Goal: Transaction & Acquisition: Purchase product/service

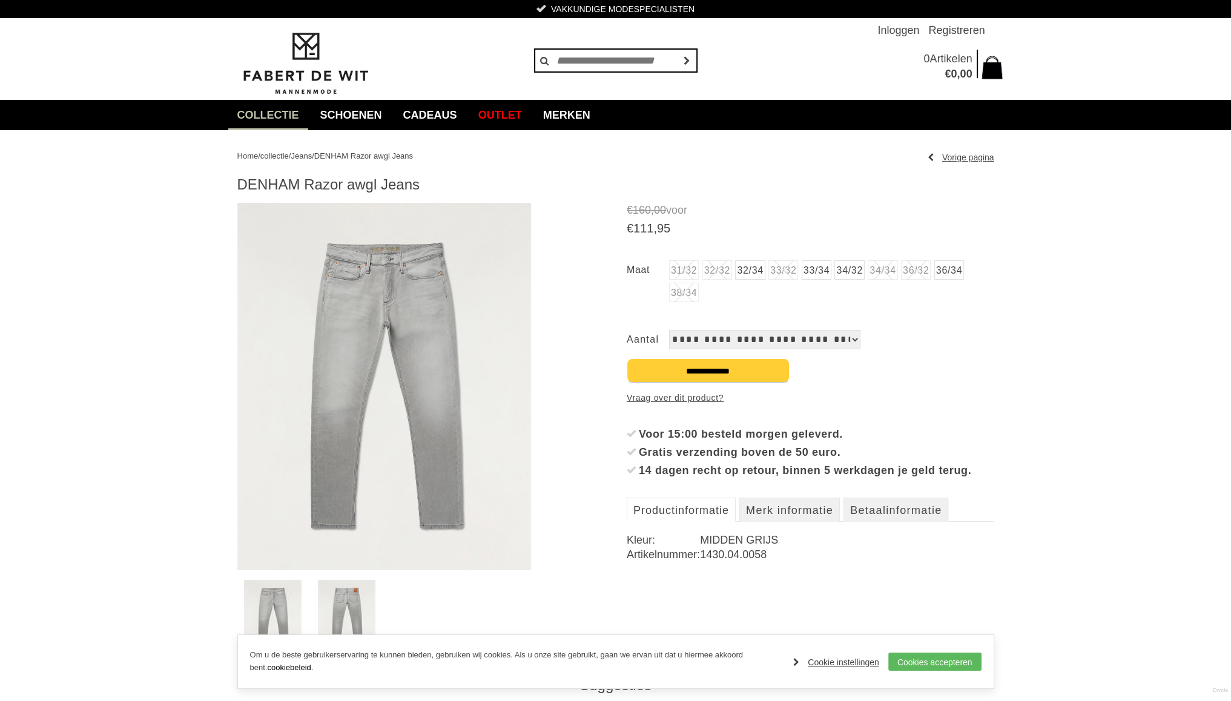
click at [959, 268] on link "36/34" at bounding box center [949, 269] width 30 height 19
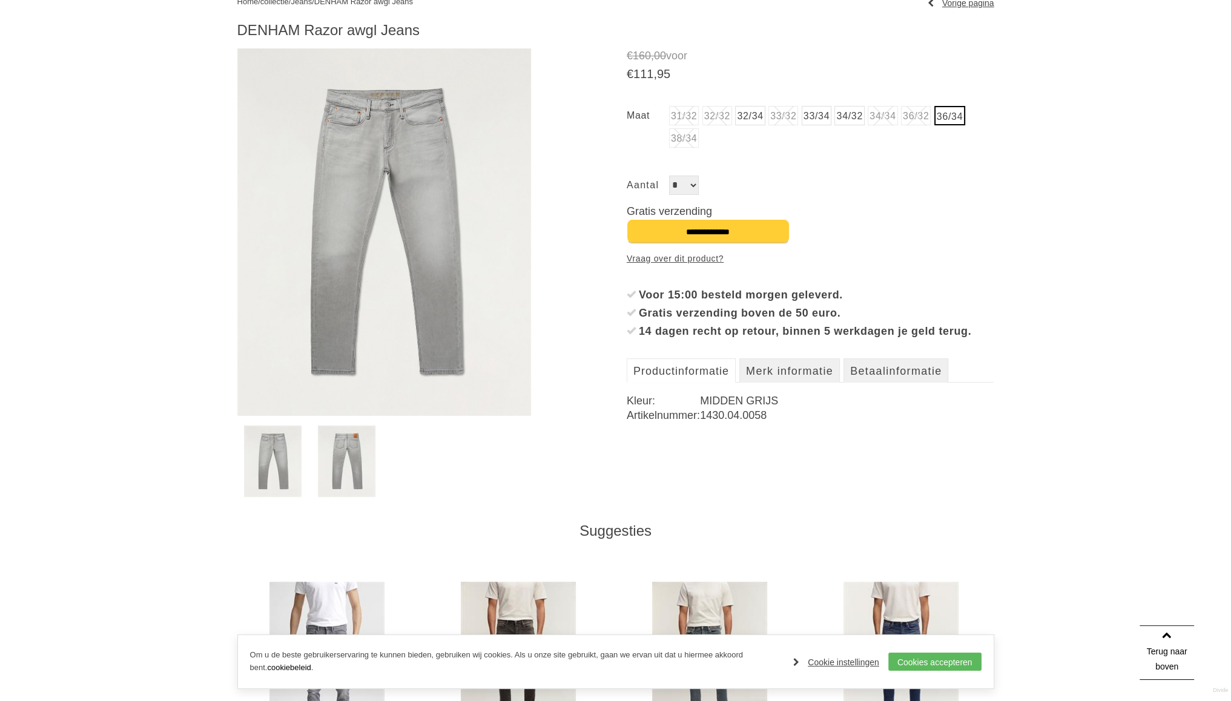
scroll to position [121, 0]
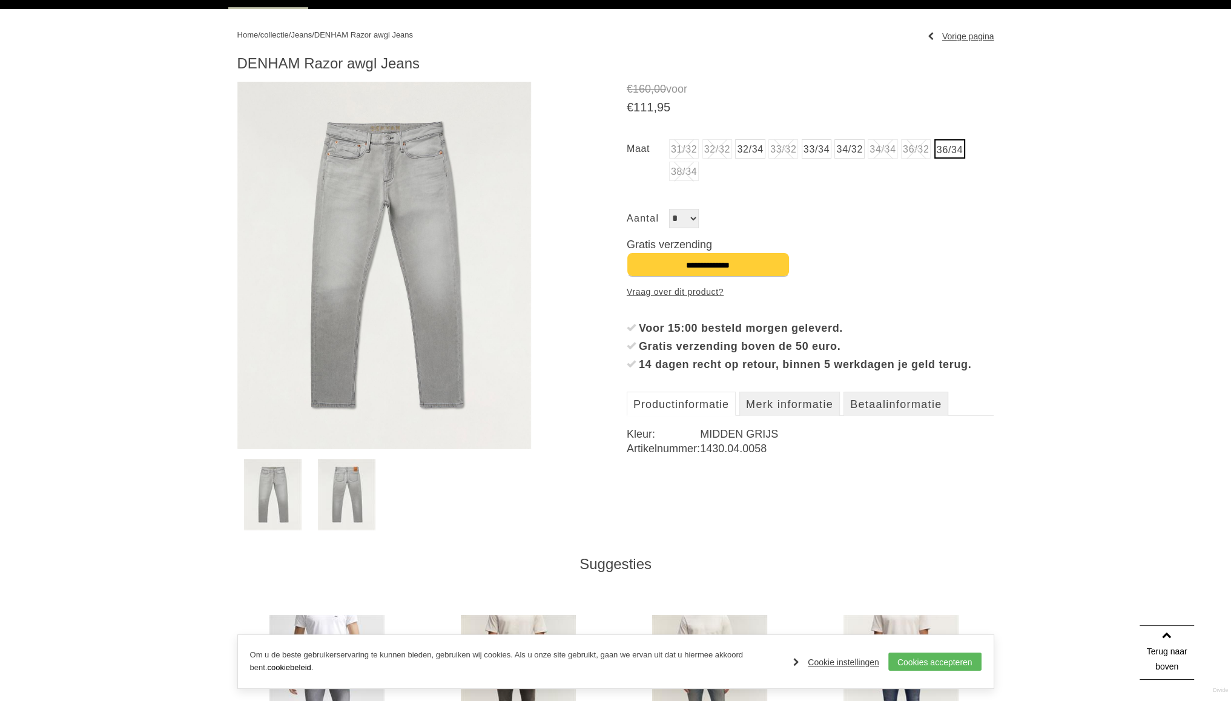
click at [358, 507] on img at bounding box center [347, 494] width 58 height 71
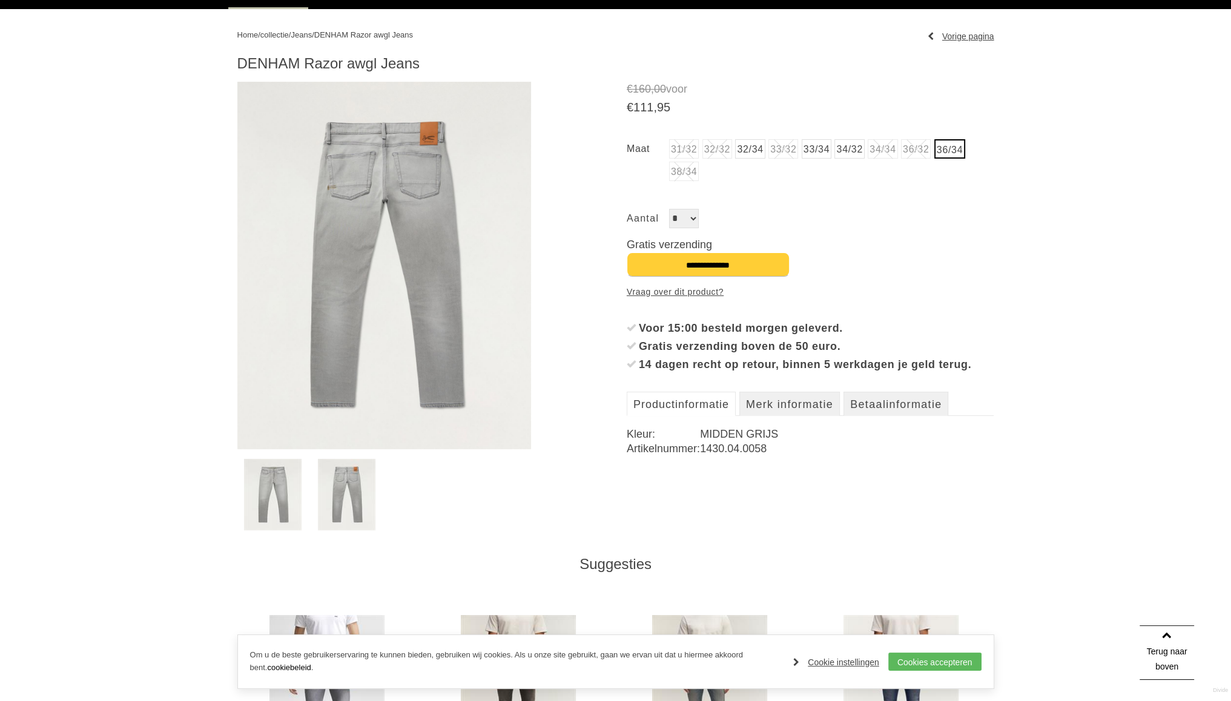
click at [286, 503] on img at bounding box center [273, 494] width 58 height 71
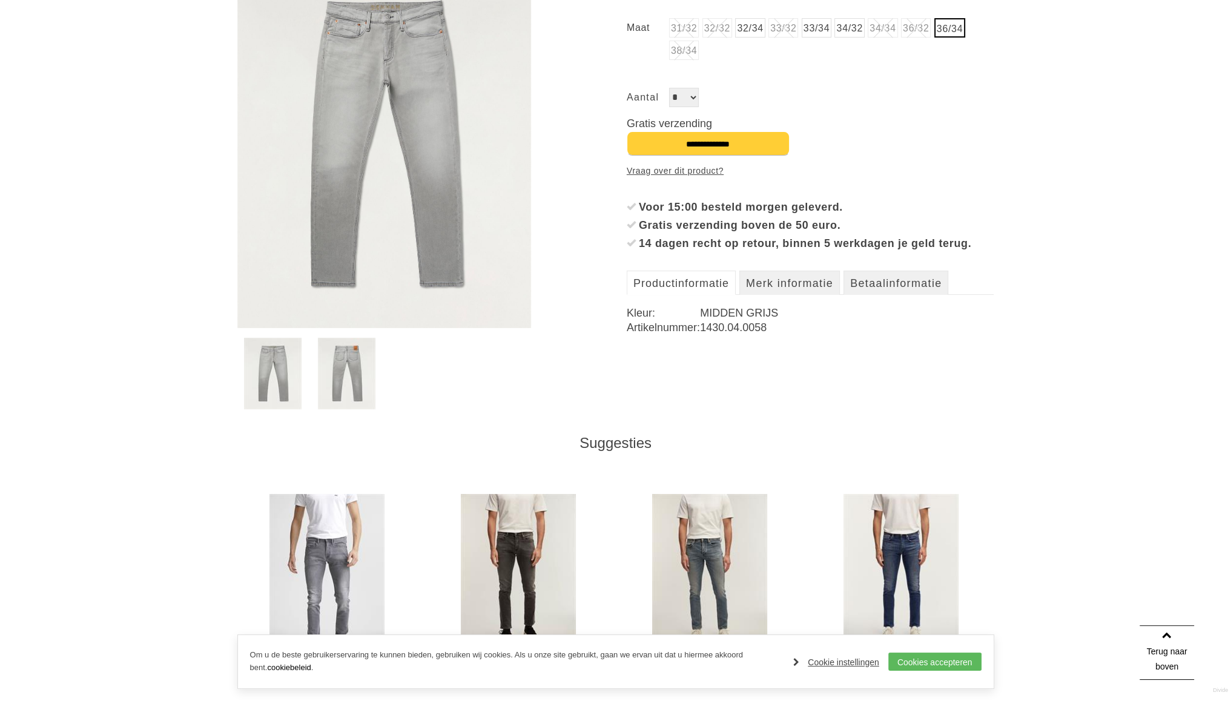
scroll to position [0, 0]
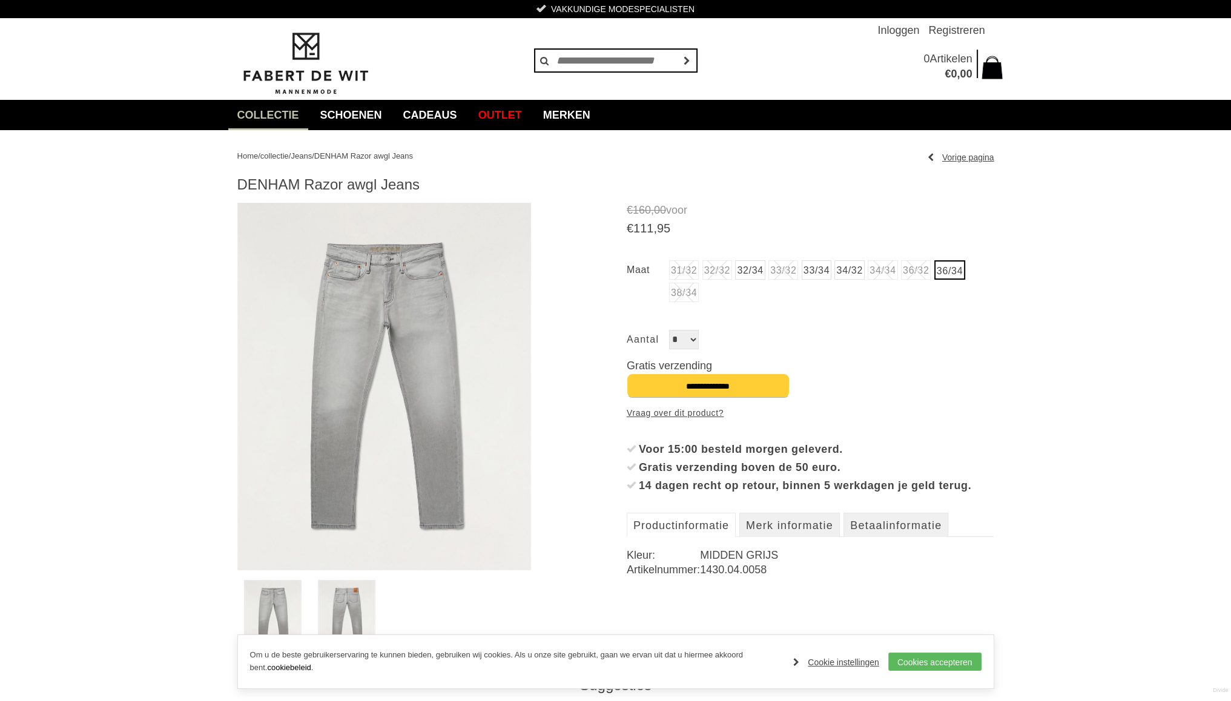
click at [312, 154] on span "Jeans" at bounding box center [301, 155] width 21 height 9
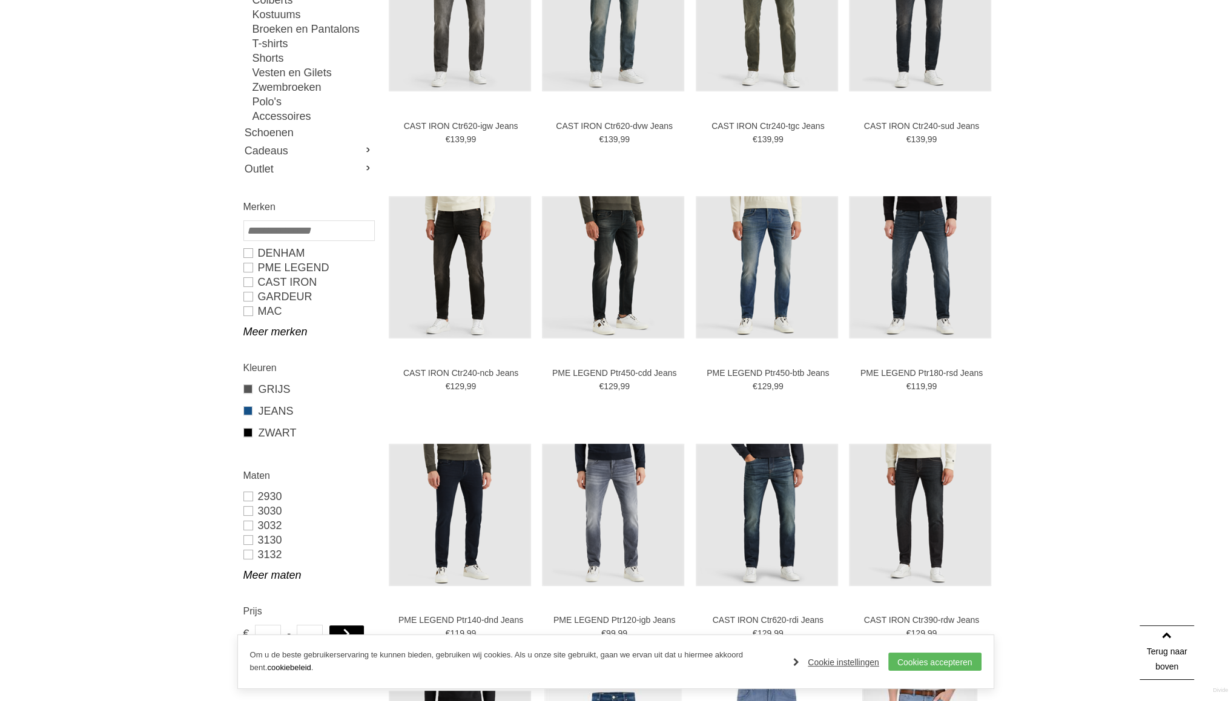
scroll to position [303, 0]
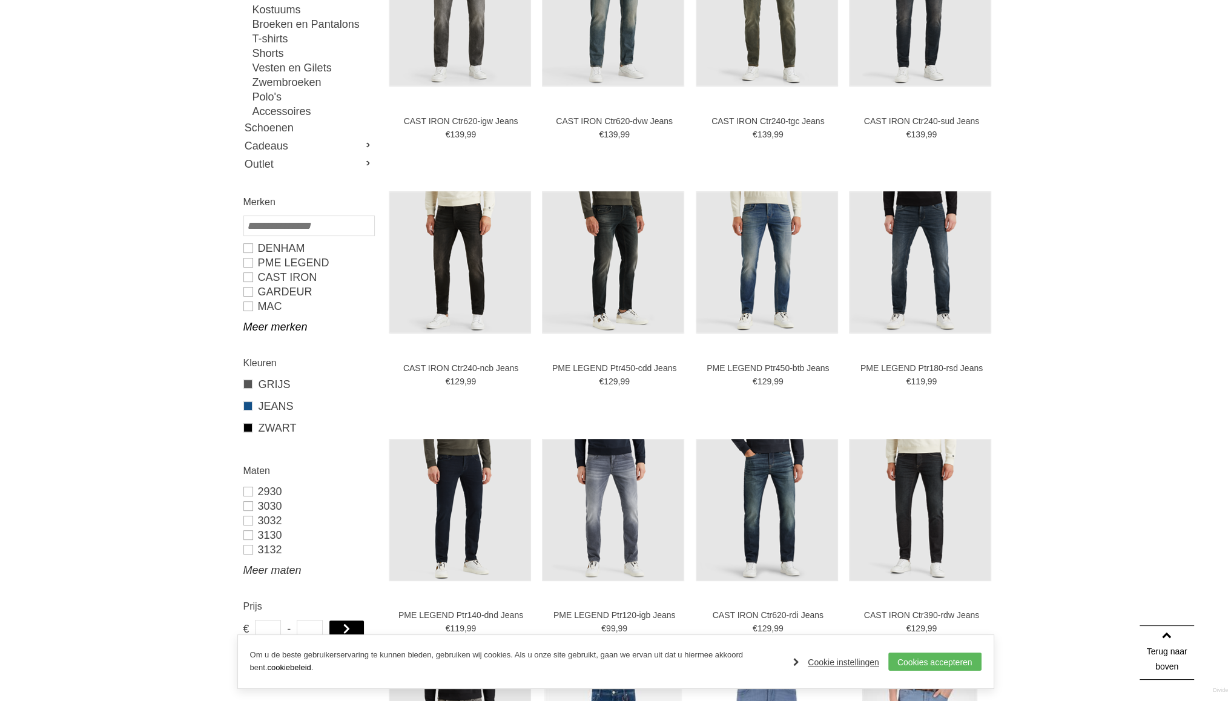
click at [265, 570] on link "Meer maten" at bounding box center [308, 570] width 130 height 15
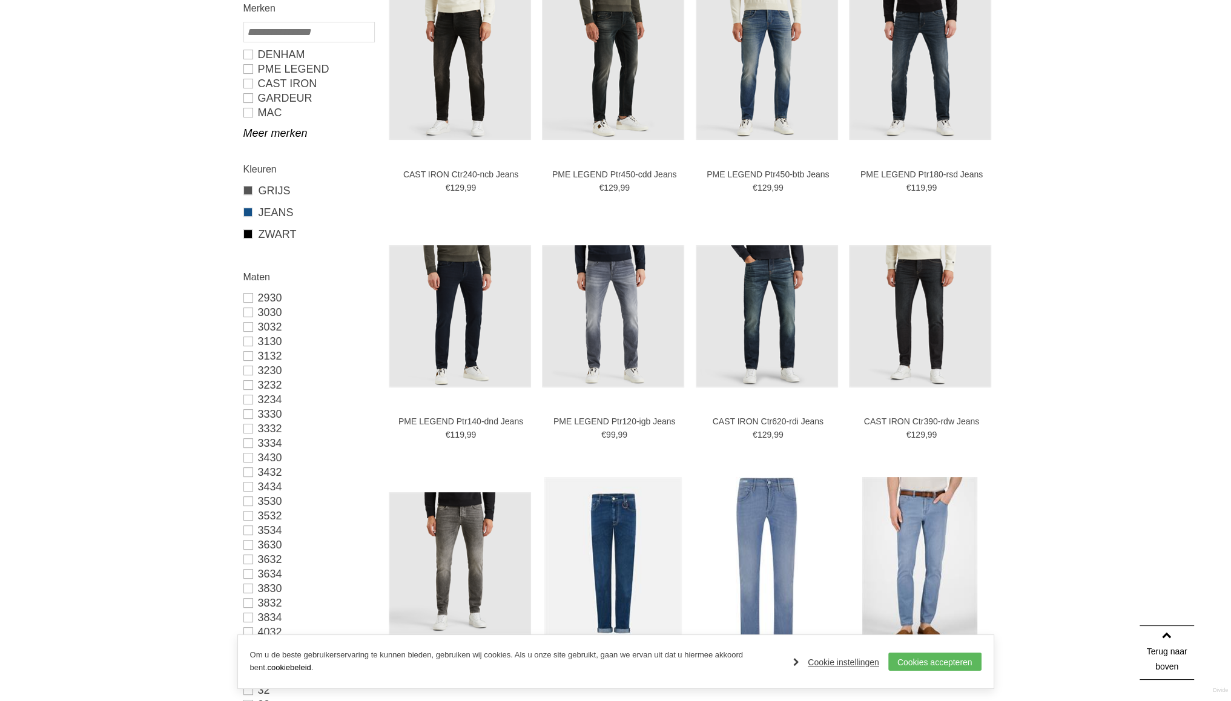
scroll to position [545, 0]
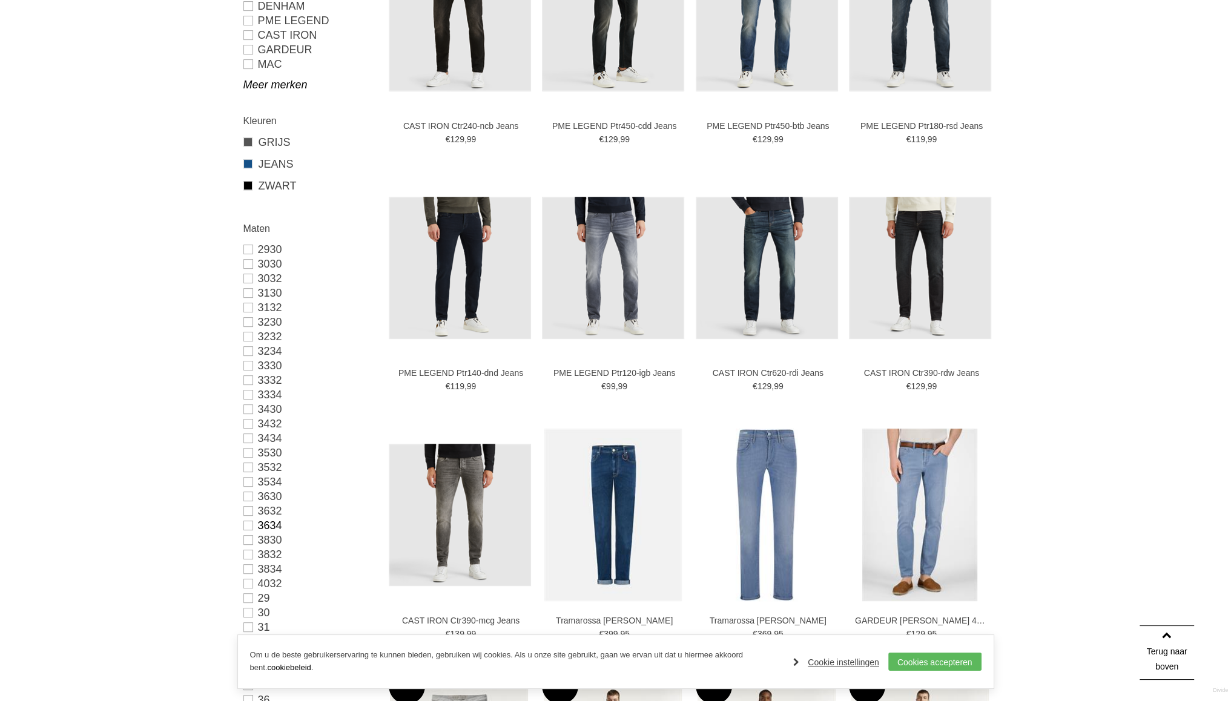
click at [249, 525] on link "3634" at bounding box center [308, 525] width 130 height 15
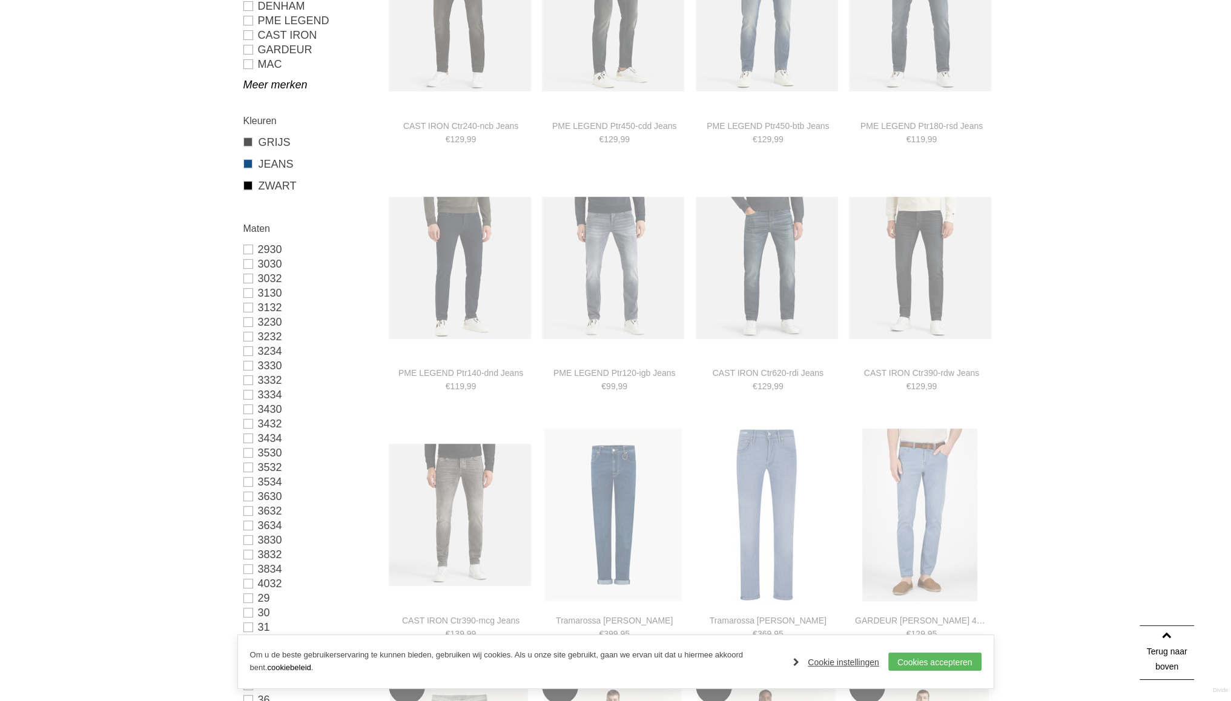
type input "***"
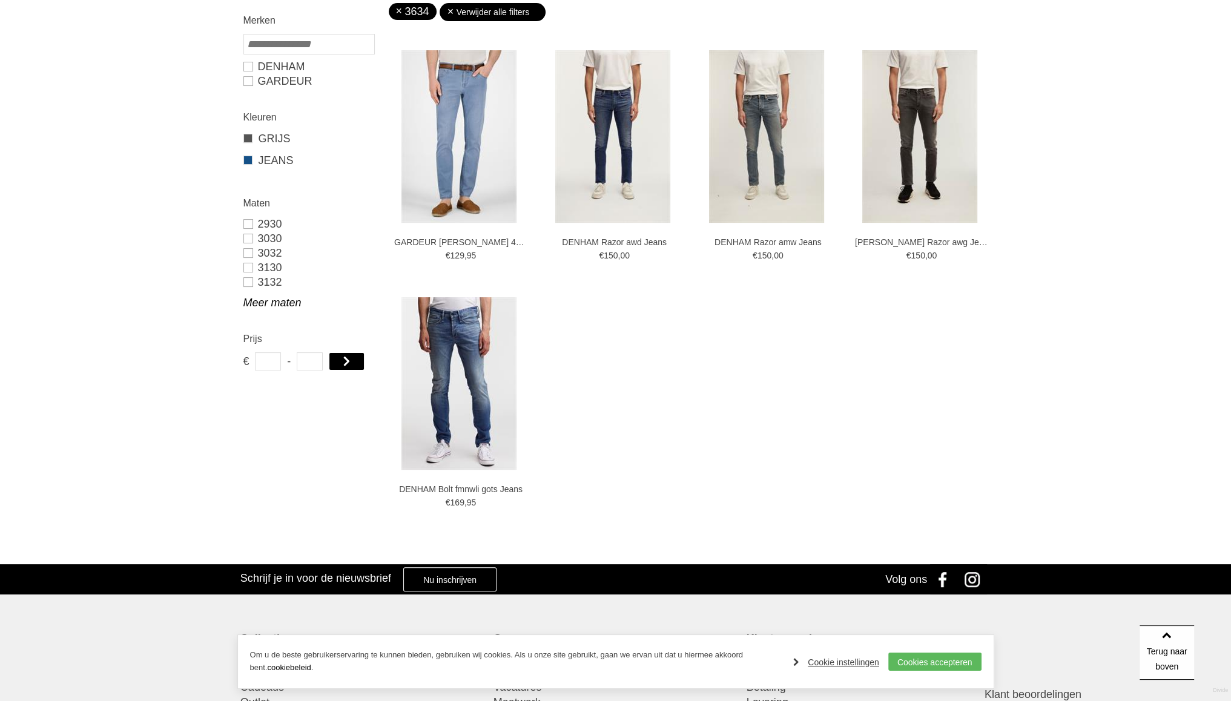
scroll to position [195, 0]
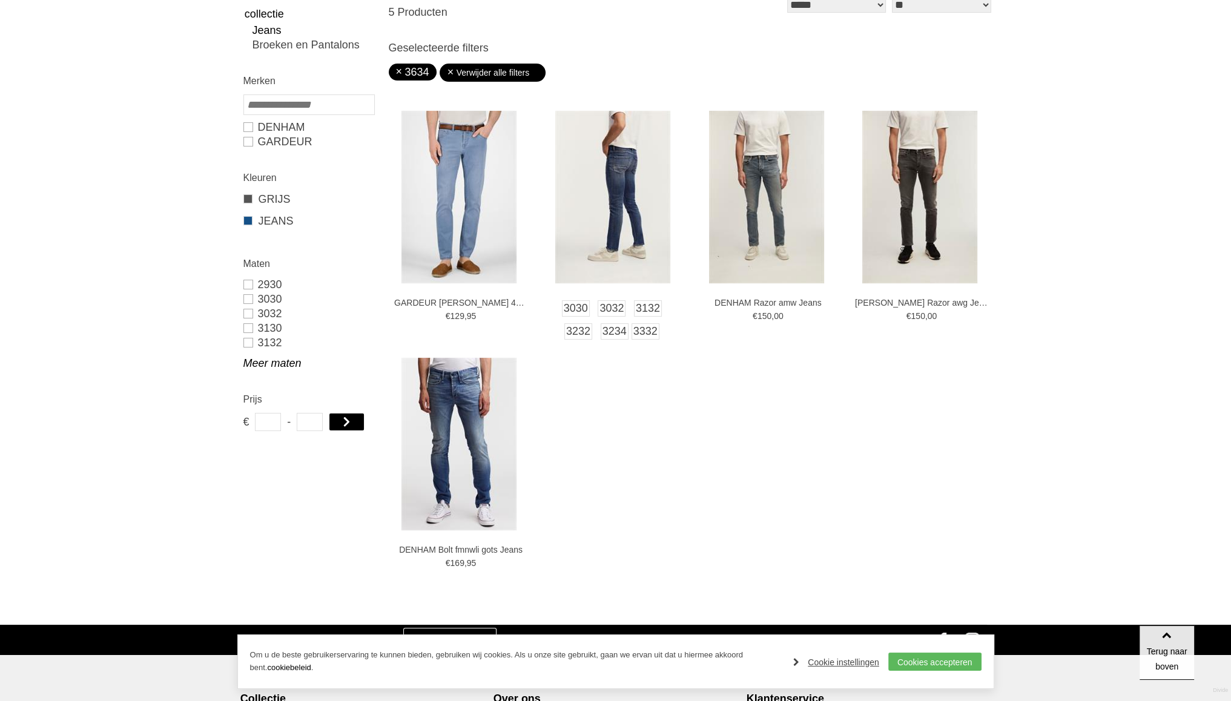
click at [608, 249] on img at bounding box center [612, 197] width 115 height 173
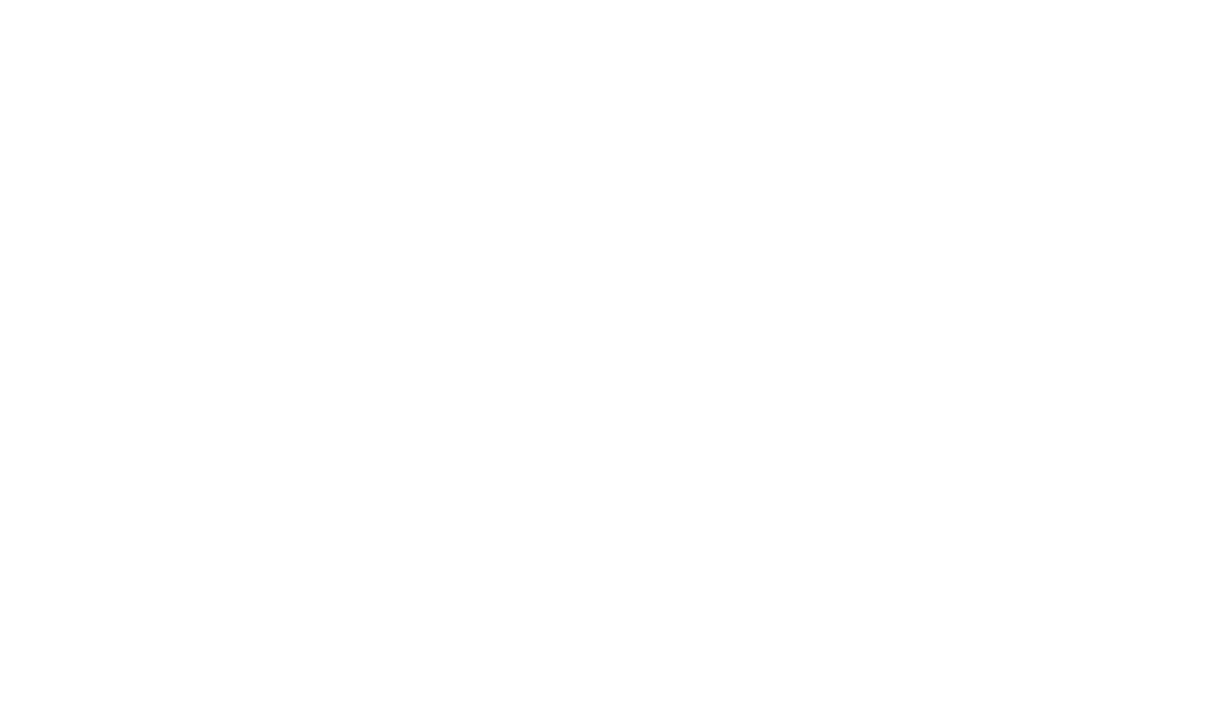
scroll to position [195, 0]
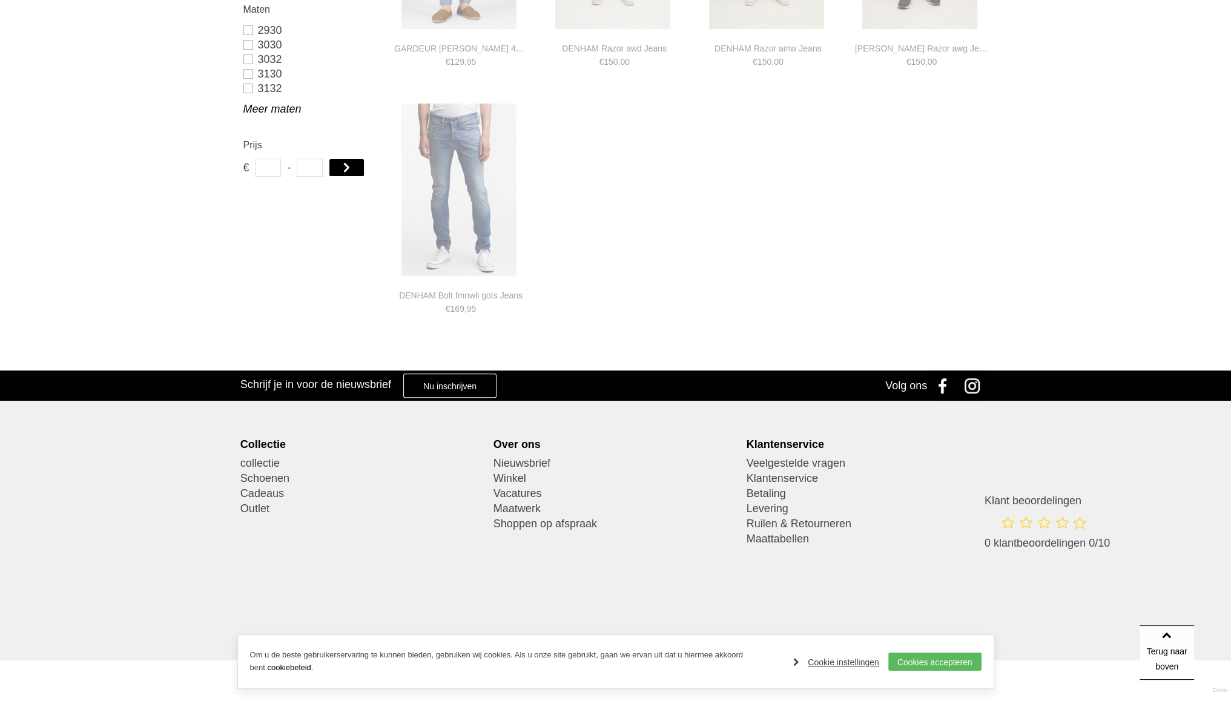
type input "**"
type input "***"
